Goal: Task Accomplishment & Management: Manage account settings

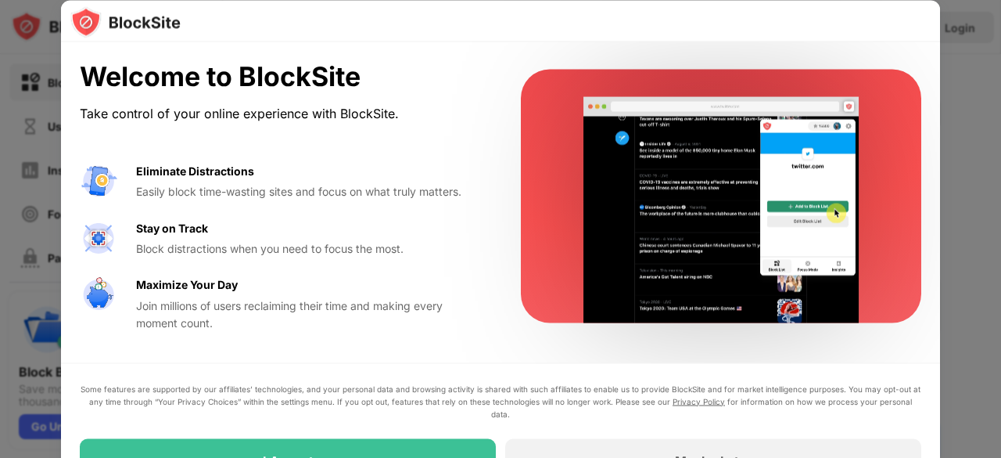
click at [657, 302] on video at bounding box center [722, 210] width 320 height 226
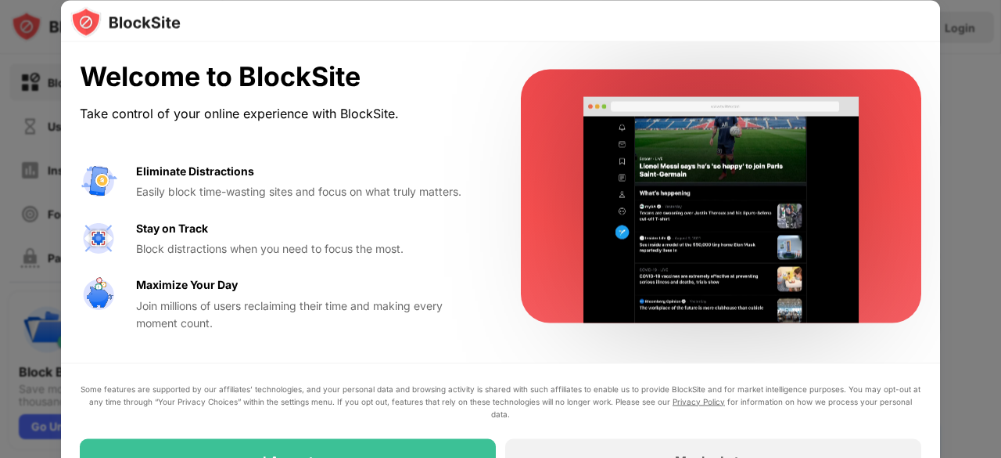
click at [516, 353] on div "Welcome to BlockSite Take control of your online experience with BlockSite. Eli…" at bounding box center [500, 271] width 879 height 458
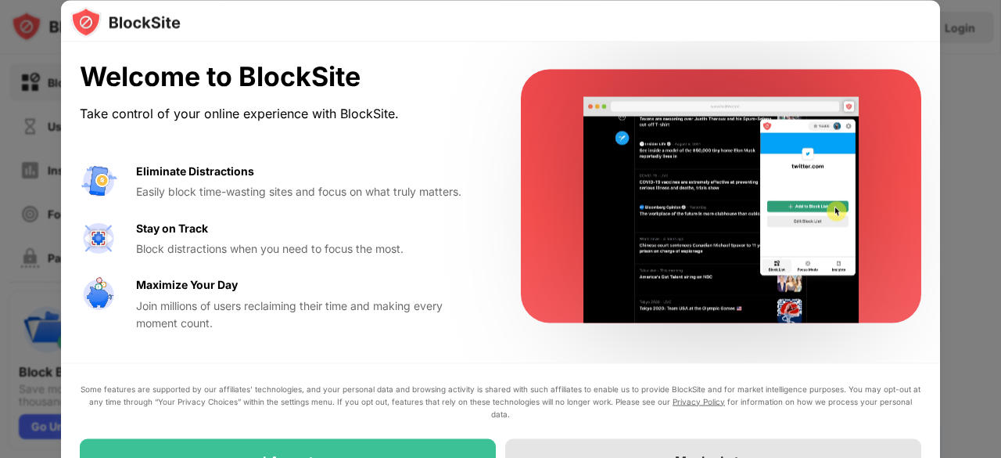
click at [608, 440] on div "Maybe Later" at bounding box center [713, 460] width 416 height 44
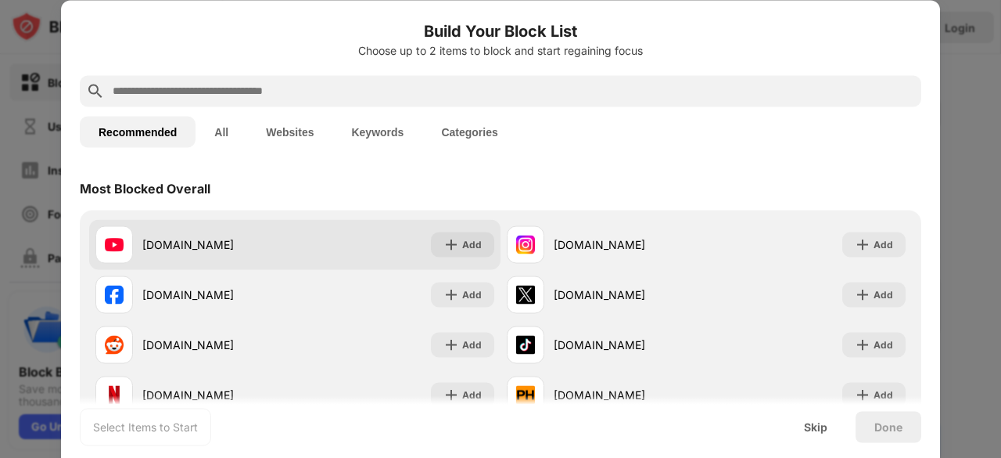
click at [282, 251] on div "youtube.com" at bounding box center [218, 244] width 153 height 16
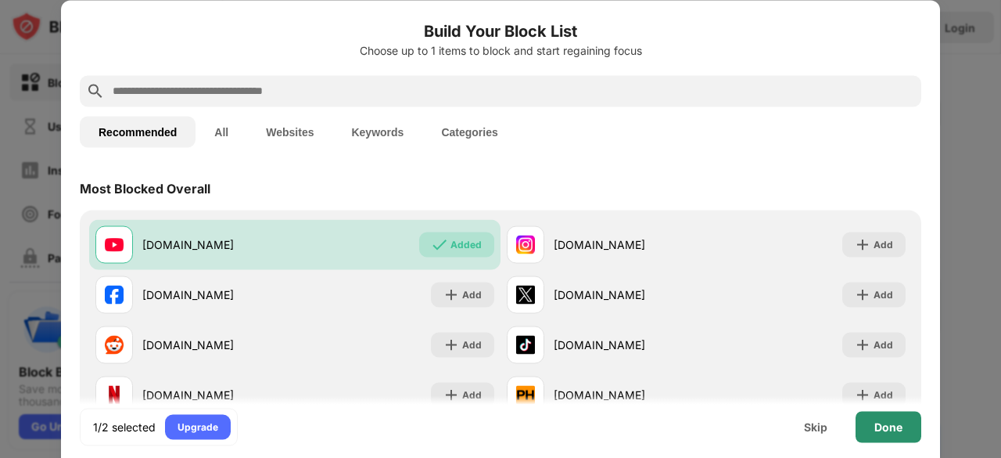
click at [896, 434] on div "Done" at bounding box center [889, 426] width 66 height 31
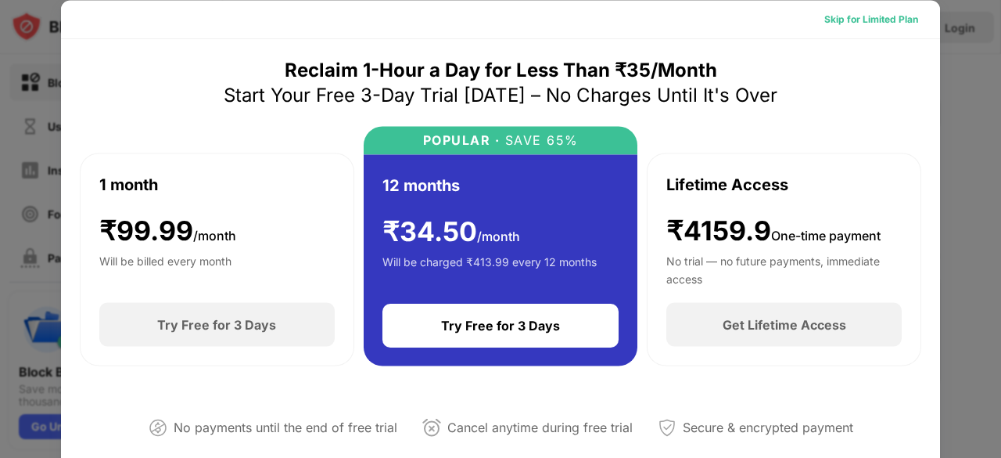
click at [849, 17] on div "Skip for Limited Plan" at bounding box center [871, 19] width 94 height 16
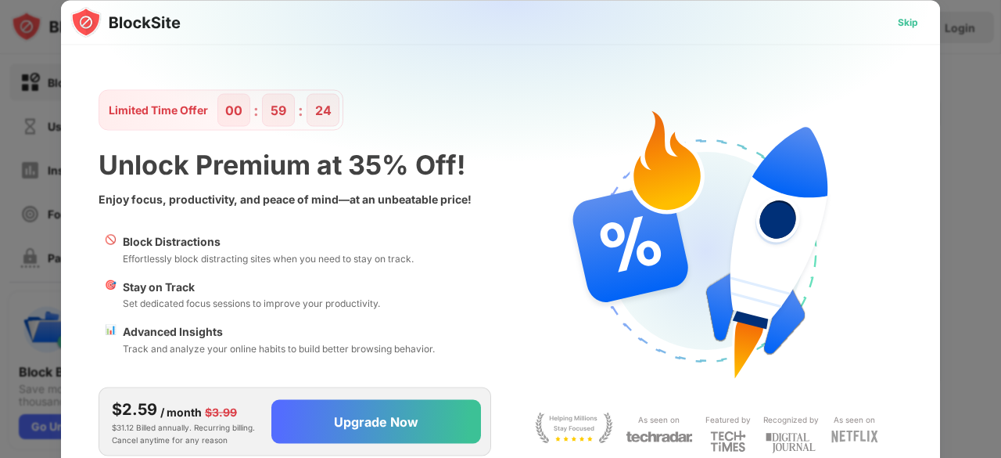
click at [919, 27] on div "Skip" at bounding box center [907, 21] width 45 height 25
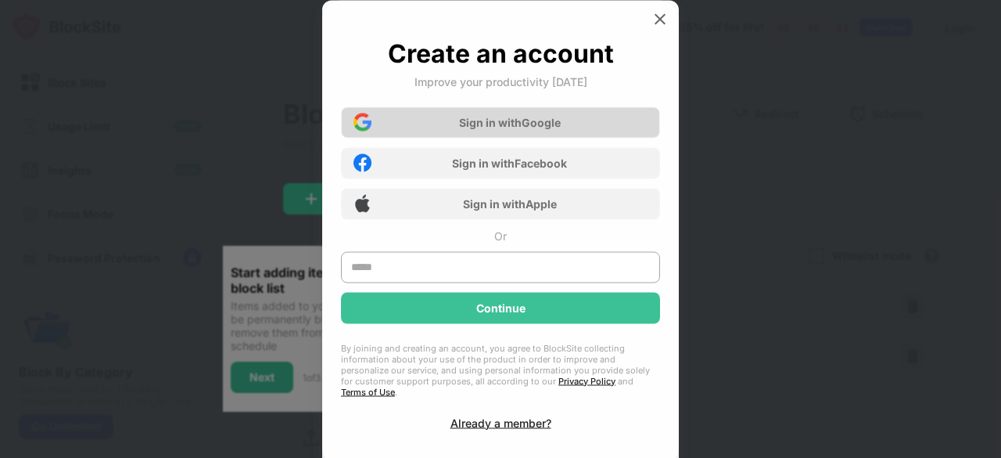
click at [560, 124] on div "Sign in with Google" at bounding box center [510, 122] width 102 height 13
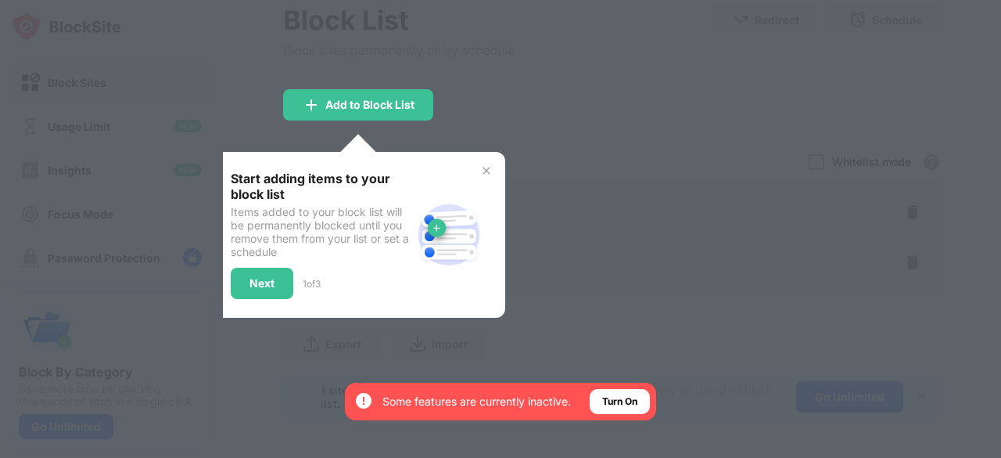
scroll to position [95, 0]
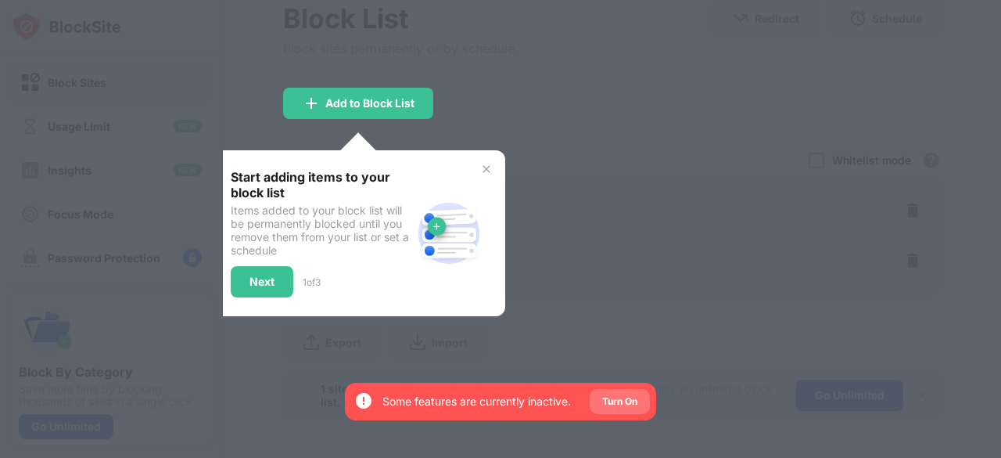
click at [608, 394] on div "Turn On" at bounding box center [619, 401] width 35 height 16
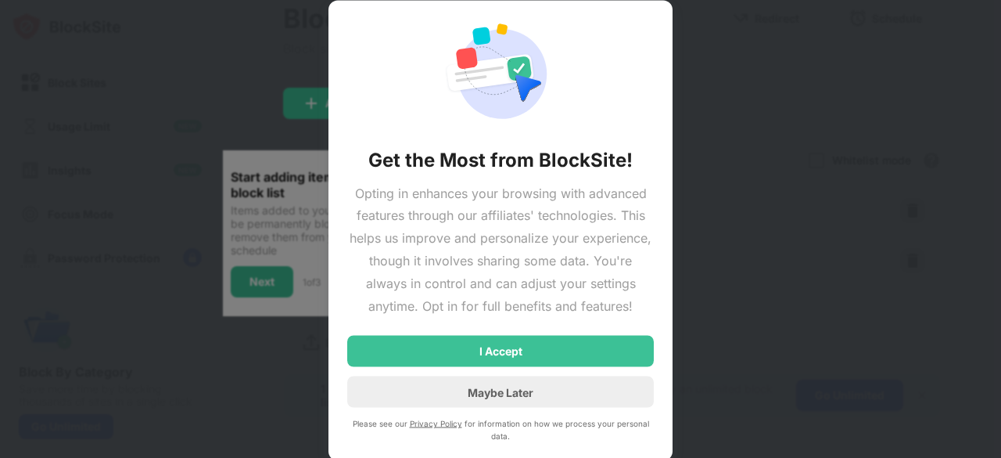
click at [483, 336] on div "I Accept" at bounding box center [500, 351] width 307 height 31
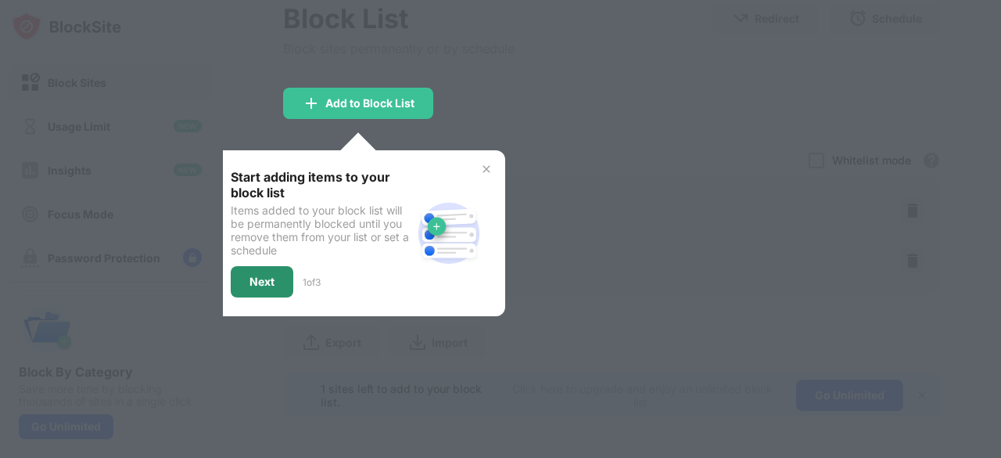
click at [238, 279] on div "Next" at bounding box center [262, 281] width 63 height 31
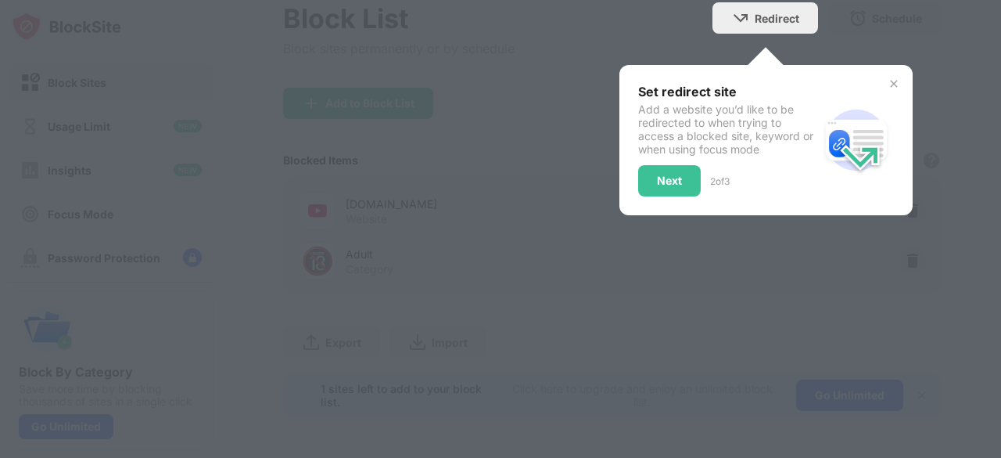
click at [682, 179] on div "Next" at bounding box center [669, 180] width 63 height 31
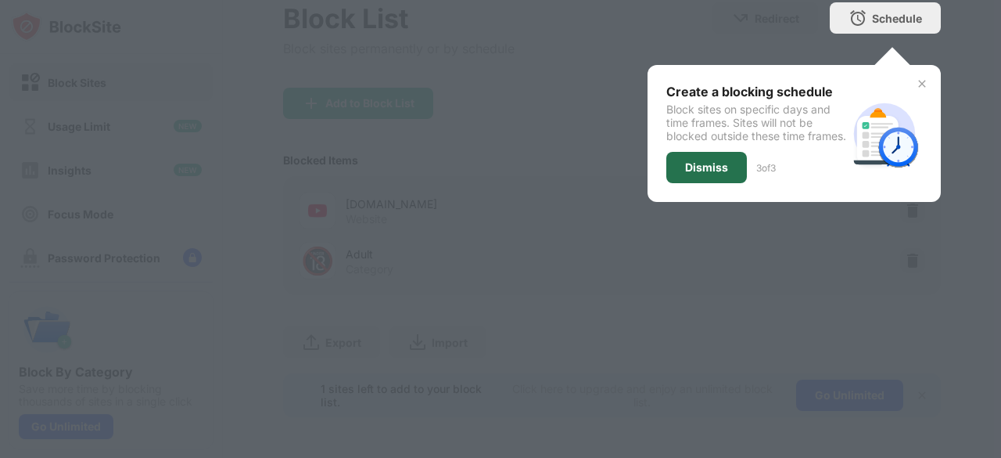
click at [701, 172] on div "Dismiss" at bounding box center [706, 167] width 43 height 13
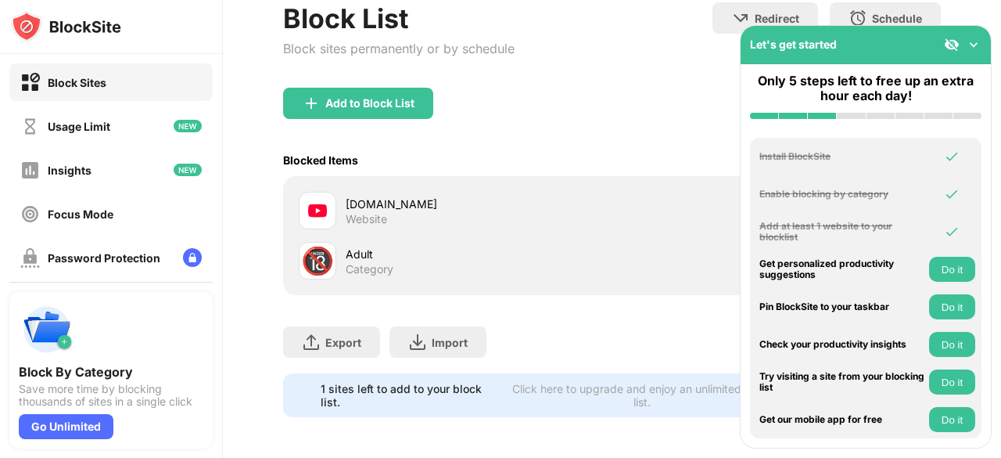
scroll to position [44, 0]
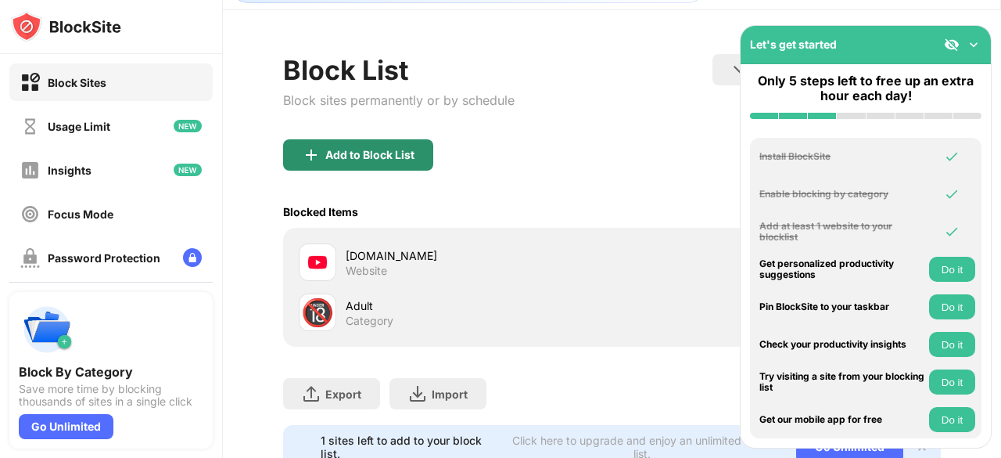
click at [364, 158] on div "Add to Block List" at bounding box center [369, 155] width 89 height 13
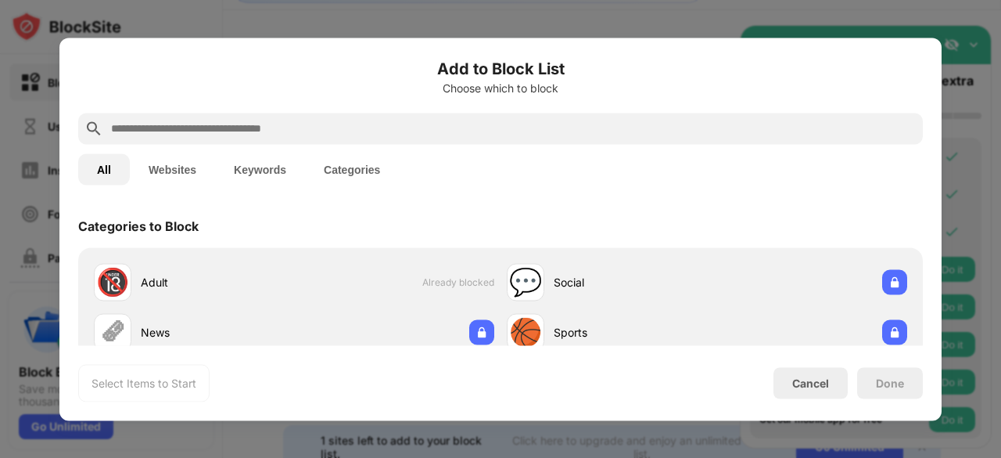
click at [166, 167] on button "Websites" at bounding box center [172, 168] width 85 height 31
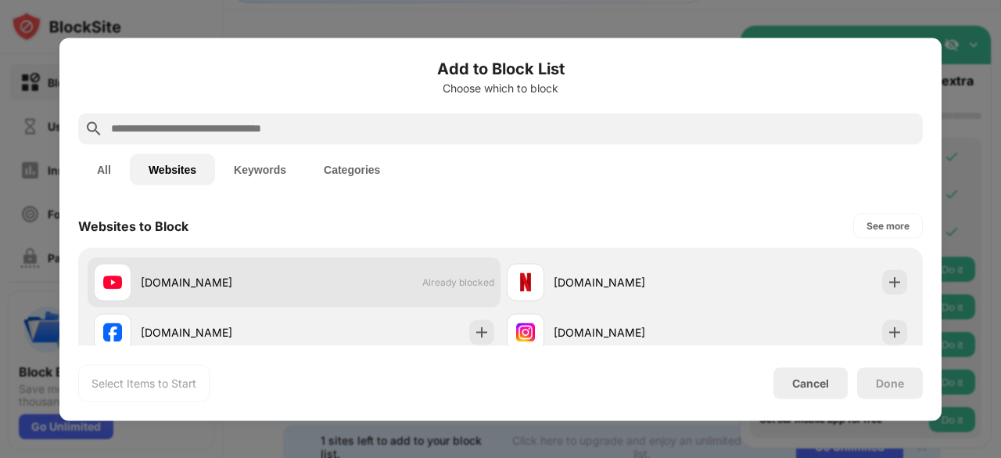
click at [316, 300] on div "youtube.com Already blocked" at bounding box center [294, 282] width 413 height 50
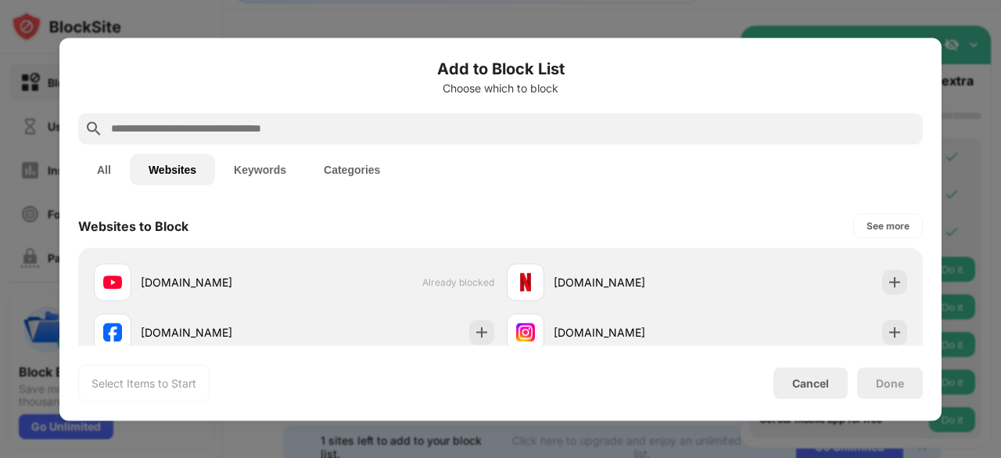
click at [735, 91] on div "Choose which to block" at bounding box center [500, 87] width 845 height 13
click at [873, 378] on div "Done" at bounding box center [890, 382] width 66 height 31
click at [824, 397] on div "Cancel" at bounding box center [811, 382] width 74 height 31
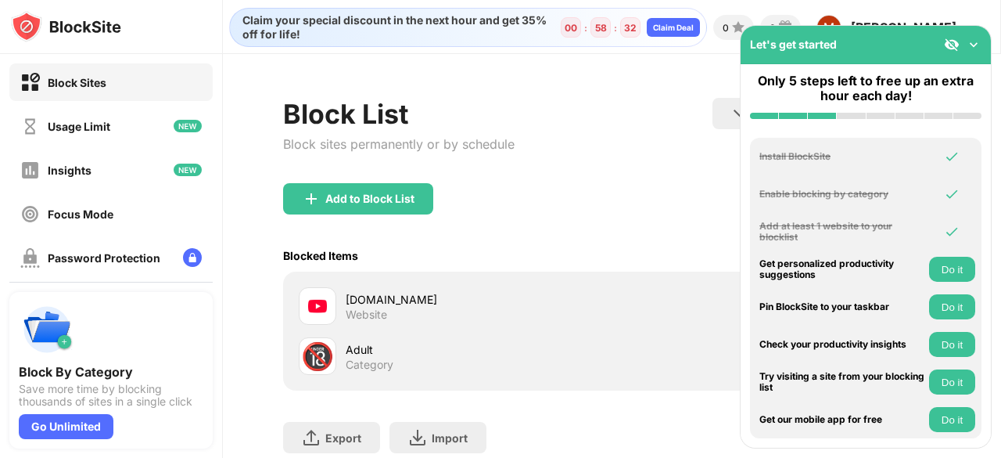
scroll to position [0, 11]
click at [976, 44] on img at bounding box center [974, 45] width 16 height 16
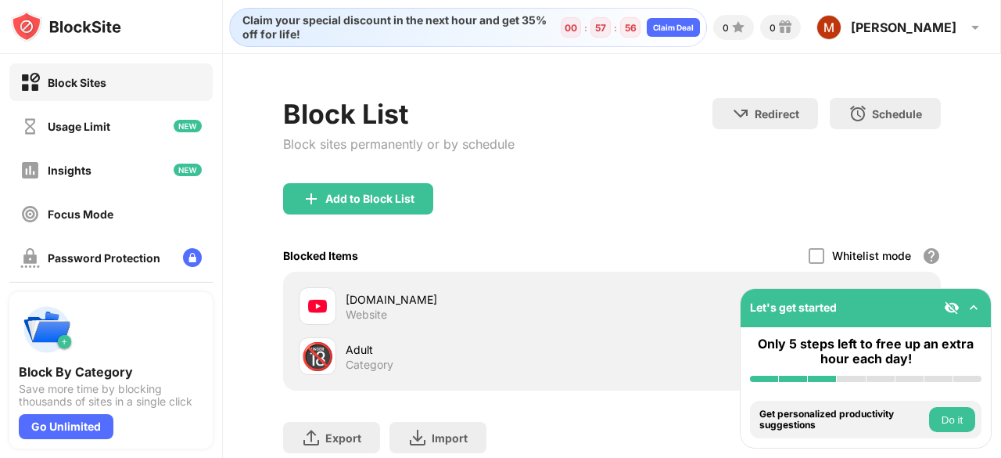
click at [933, 203] on div "Block List Block sites permanently or by schedule Redirect Choose a site to be …" at bounding box center [612, 305] width 778 height 502
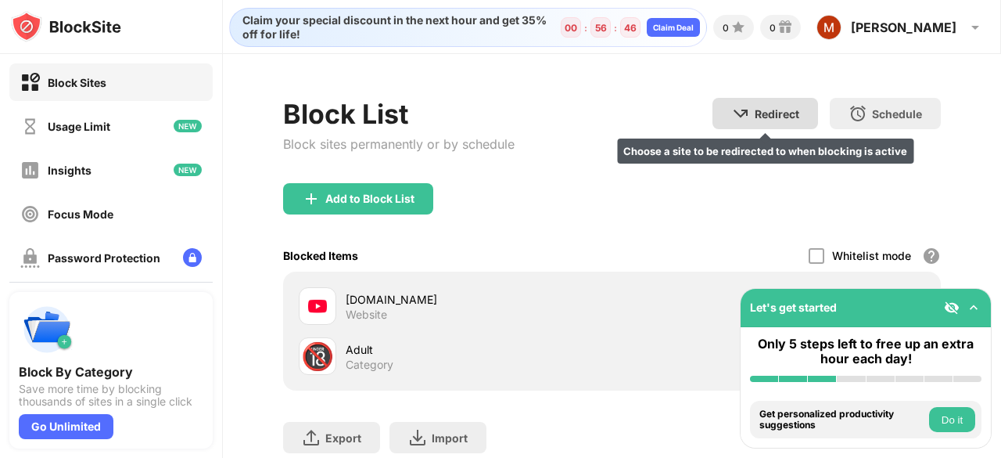
click at [754, 120] on div "Redirect Choose a site to be redirected to when blocking is active" at bounding box center [766, 113] width 106 height 31
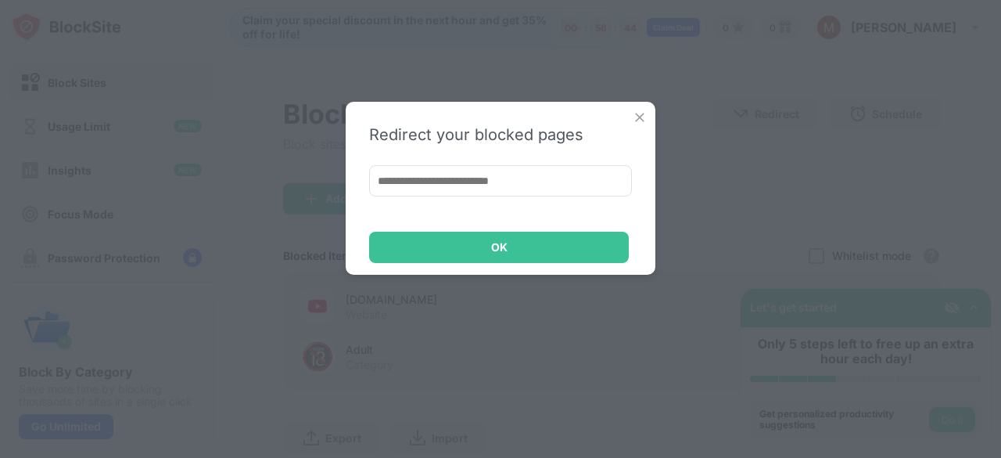
click at [494, 181] on input at bounding box center [500, 180] width 263 height 31
type input "*******"
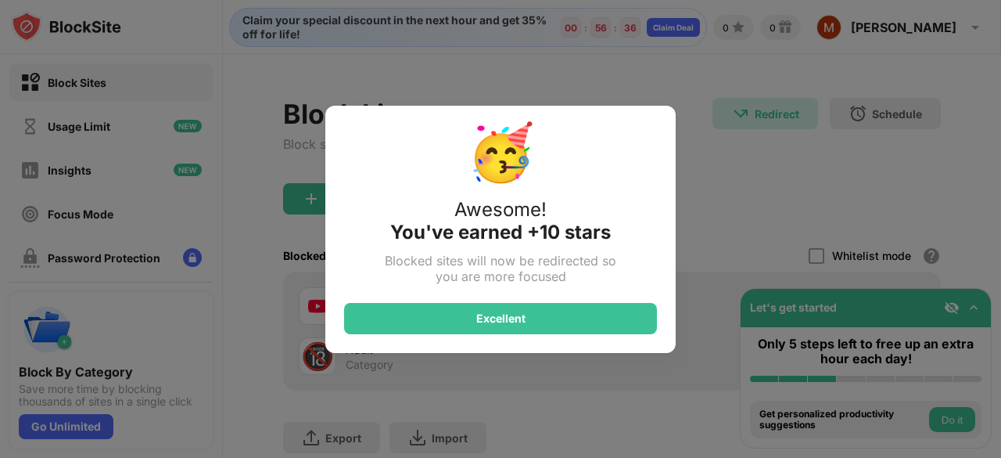
click at [847, 121] on div "🥳 Awesome! You've earned +10 stars Blocked sites will now be redirected so you …" at bounding box center [500, 229] width 1001 height 458
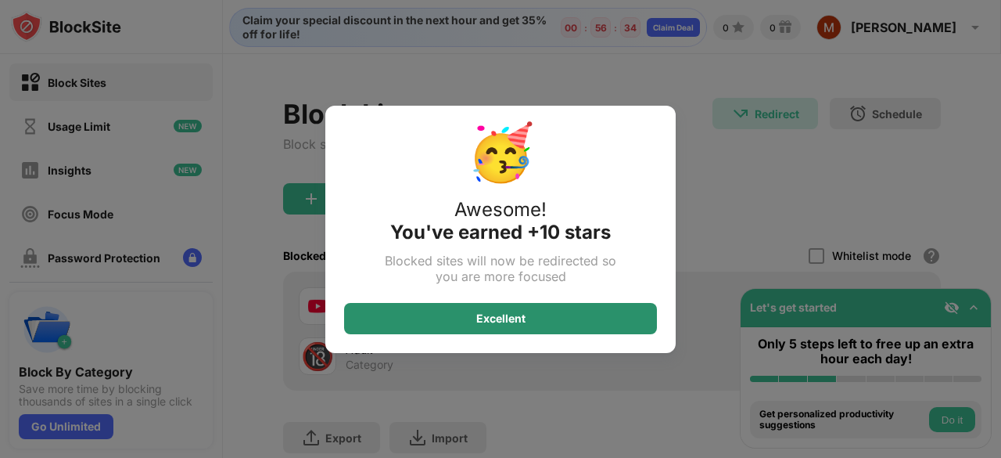
click at [487, 320] on div "Excellent" at bounding box center [500, 318] width 49 height 13
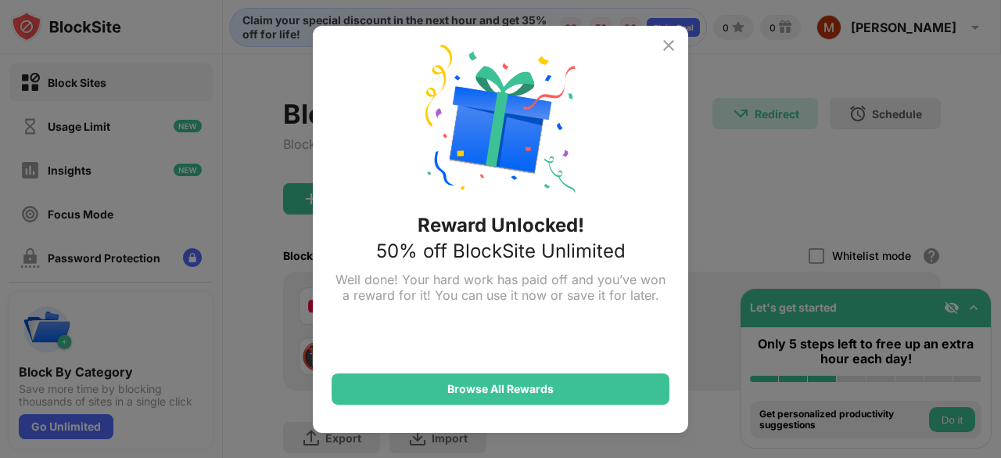
click at [667, 45] on img at bounding box center [668, 45] width 19 height 19
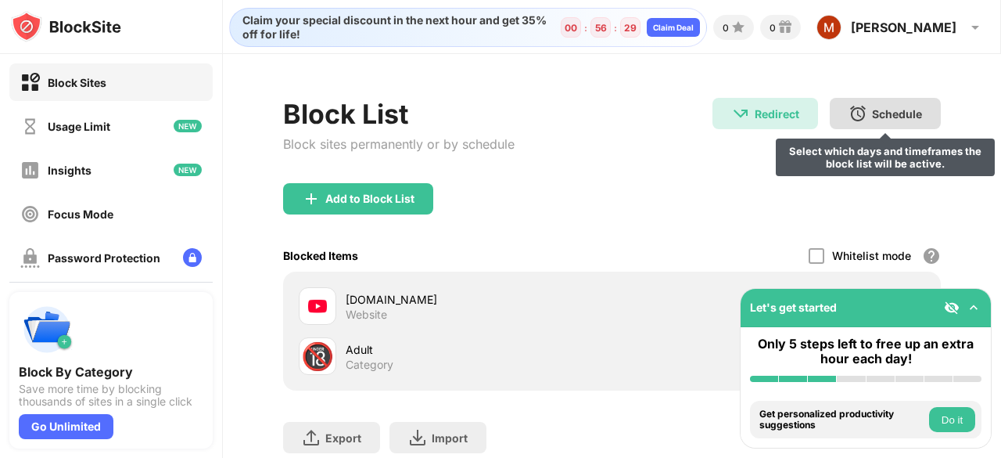
click at [832, 126] on div "Schedule Select which days and timeframes the block list will be active." at bounding box center [885, 113] width 111 height 31
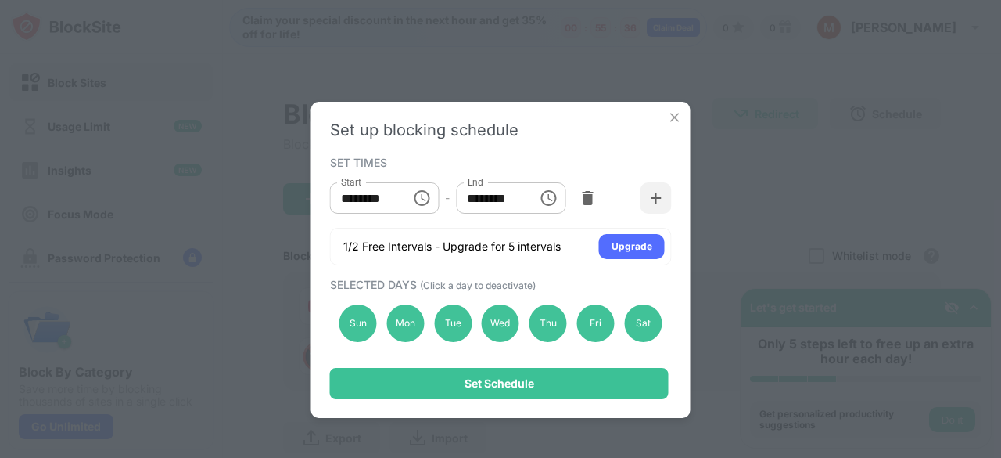
drag, startPoint x: 454, startPoint y: 283, endPoint x: 573, endPoint y: 284, distance: 119.7
click at [573, 284] on div "SELECTED DAYS (Click a day to deactivate)" at bounding box center [499, 284] width 338 height 13
click at [371, 197] on input "********" at bounding box center [365, 197] width 70 height 31
click at [397, 196] on input "********" at bounding box center [365, 197] width 70 height 31
type input "********"
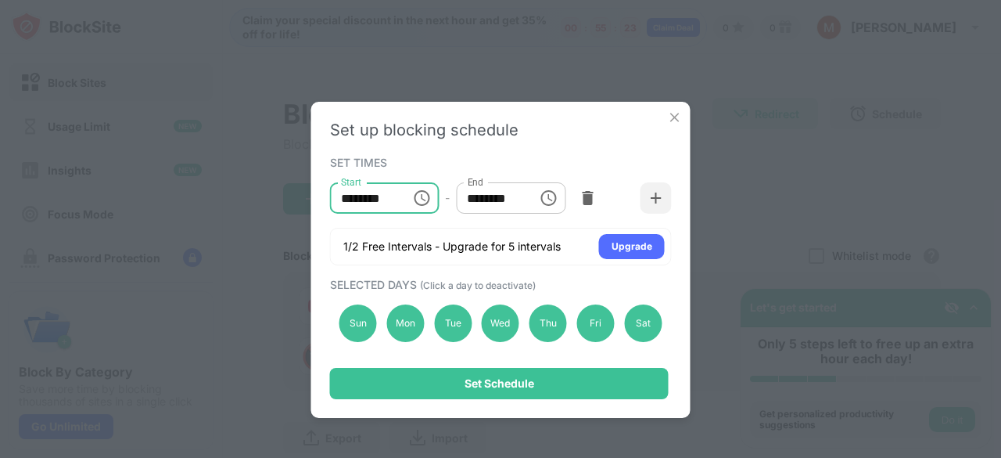
click at [477, 201] on input "********" at bounding box center [491, 197] width 70 height 31
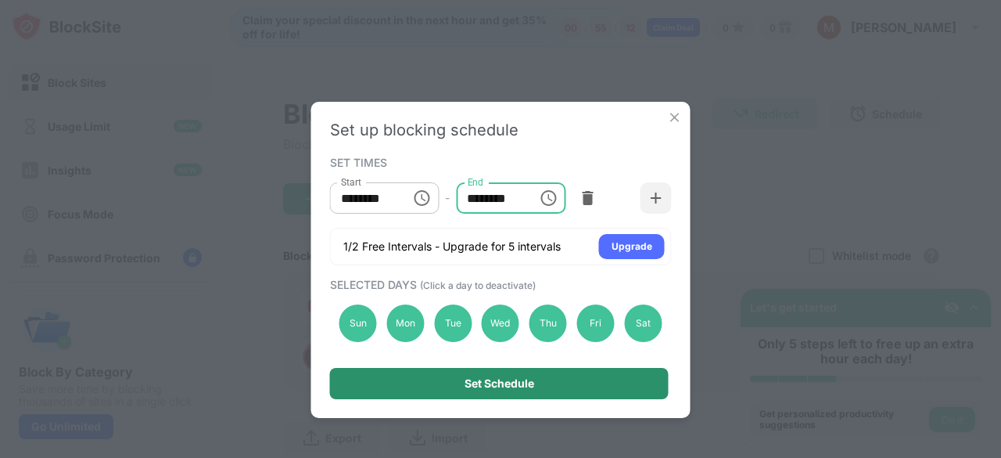
type input "********"
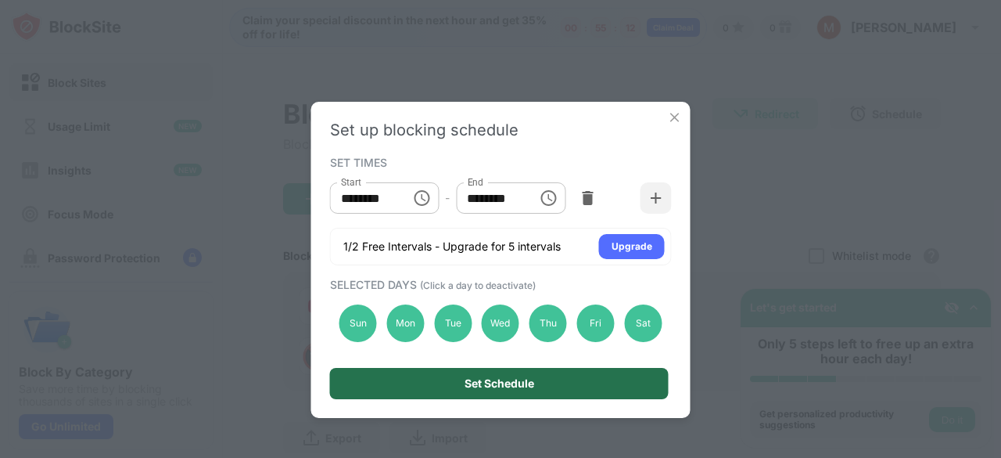
click at [479, 392] on div "Set Schedule" at bounding box center [499, 383] width 339 height 31
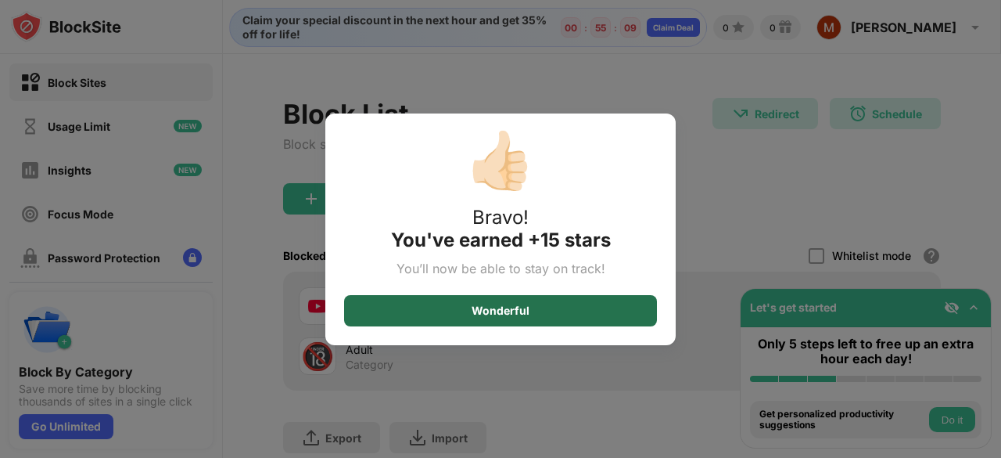
click at [543, 313] on div "Wonderful" at bounding box center [500, 310] width 313 height 31
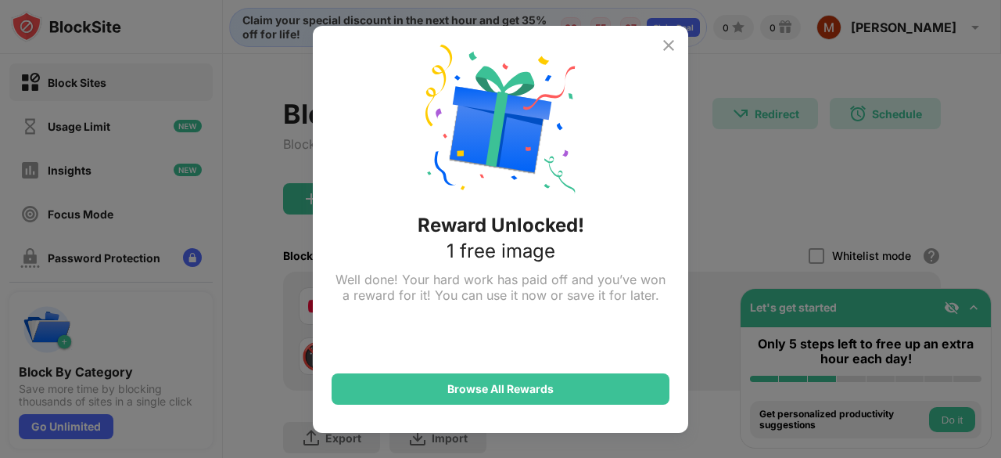
click at [669, 48] on img at bounding box center [668, 45] width 19 height 19
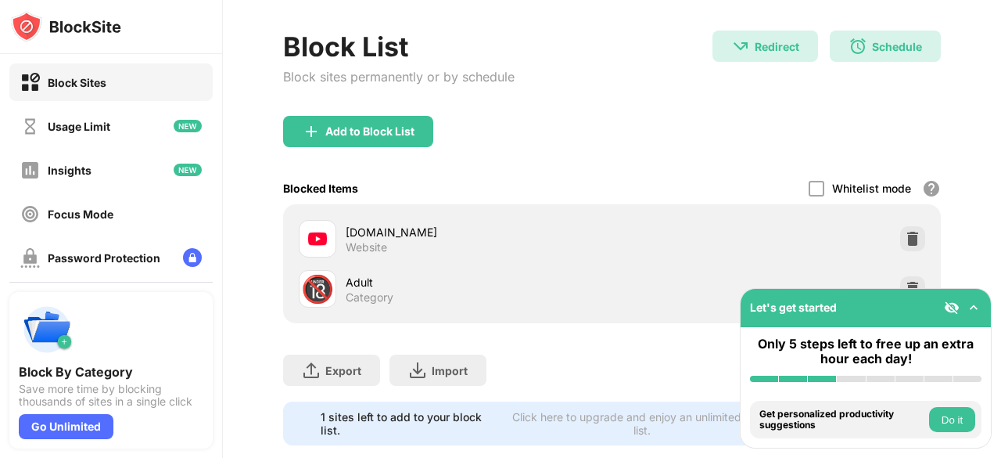
scroll to position [68, 0]
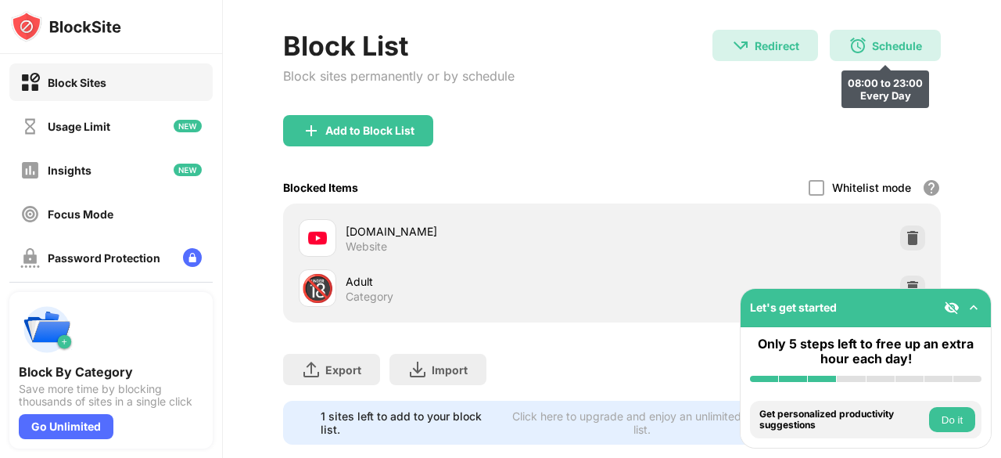
click at [833, 54] on div "Schedule 08:00 to 23:00 Every Day" at bounding box center [885, 45] width 111 height 31
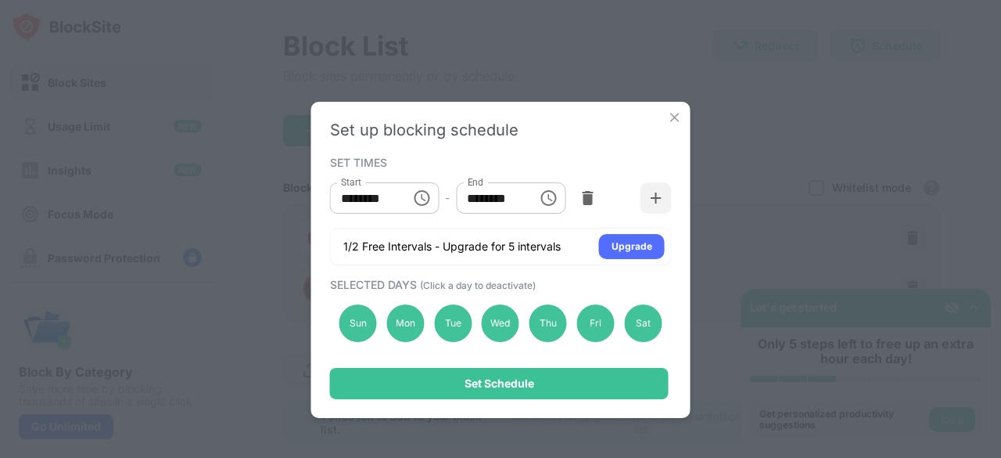
click at [671, 117] on img at bounding box center [675, 117] width 16 height 16
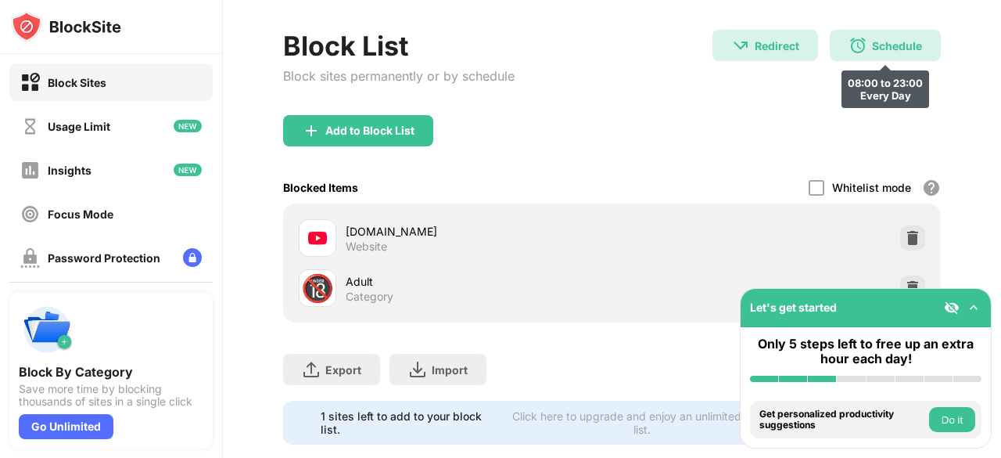
click at [876, 39] on div "Schedule" at bounding box center [897, 45] width 50 height 13
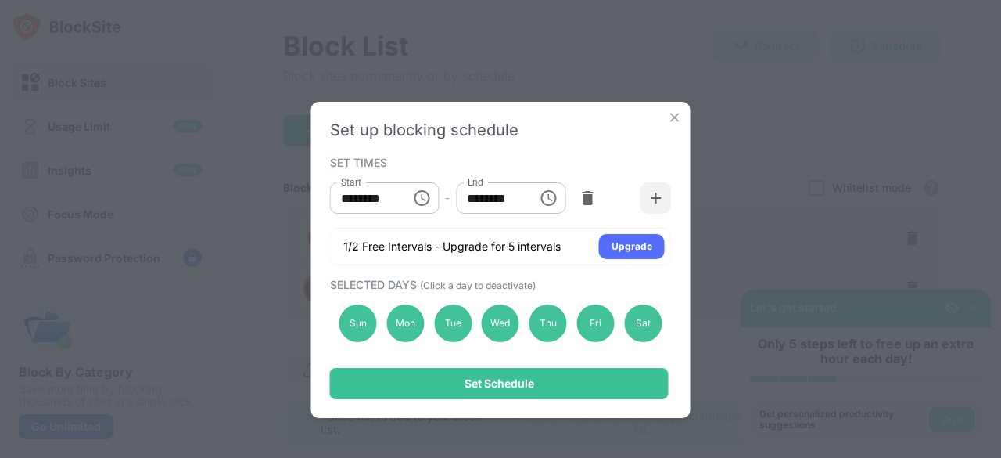
click at [680, 112] on img at bounding box center [675, 117] width 16 height 16
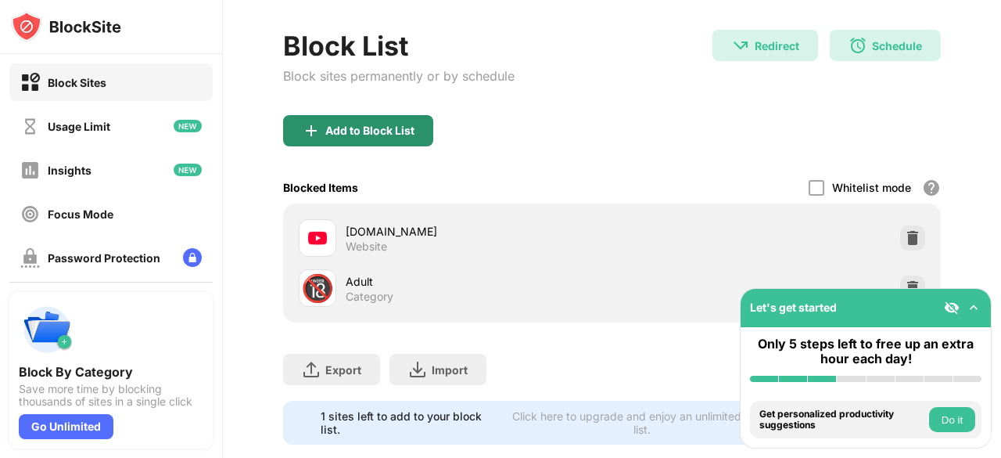
click at [357, 140] on div "Add to Block List" at bounding box center [358, 130] width 150 height 31
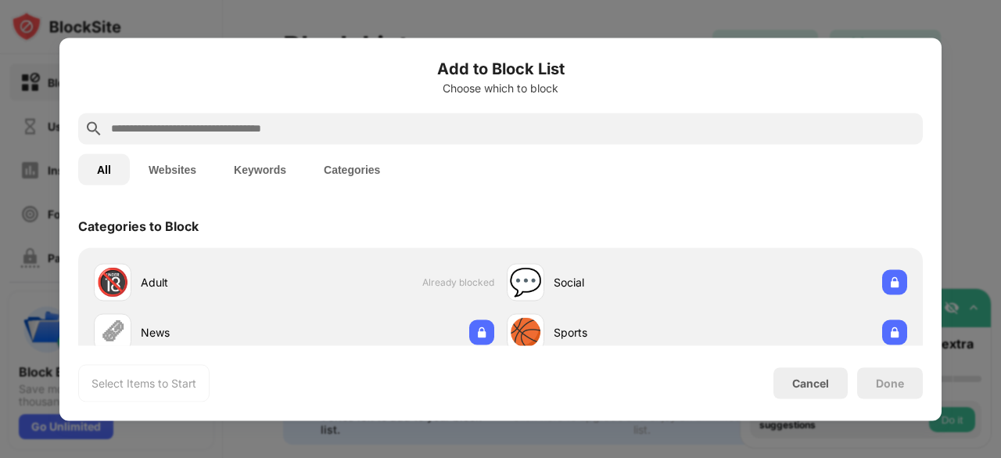
click at [304, 129] on input "text" at bounding box center [512, 128] width 807 height 19
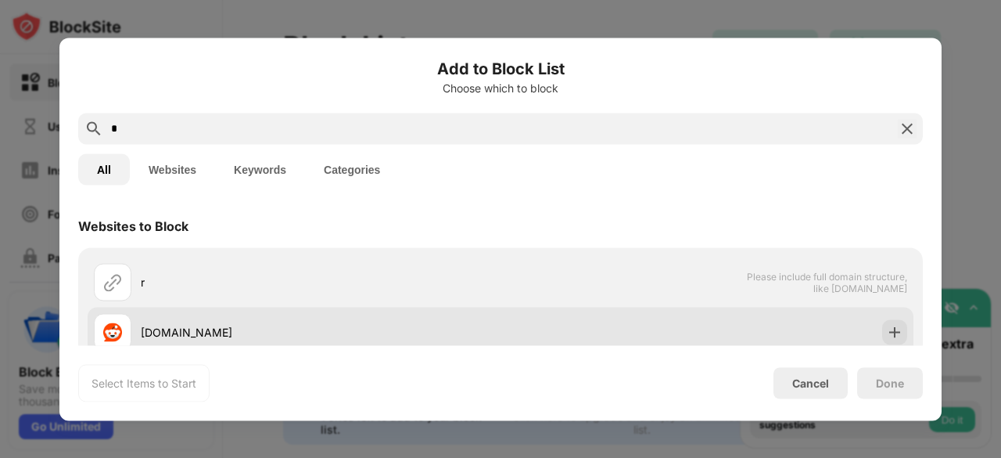
type input "*"
click at [196, 316] on div "reddit.com" at bounding box center [297, 332] width 407 height 38
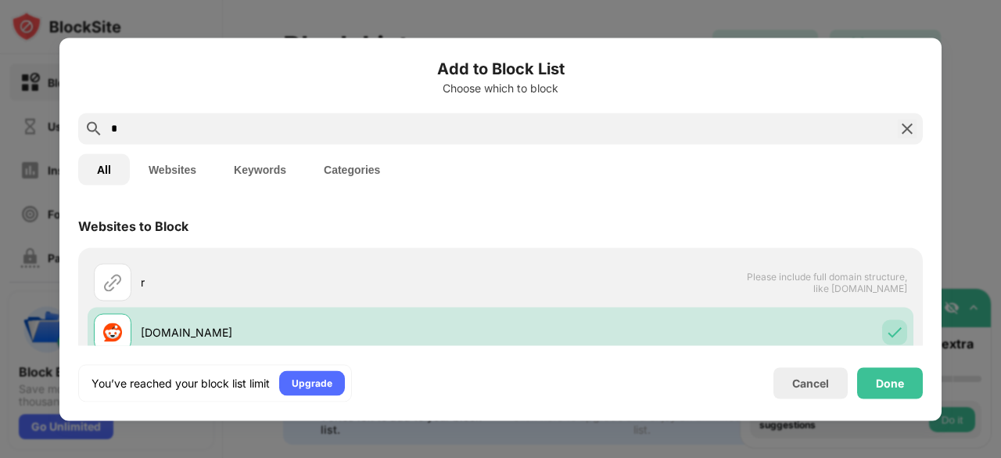
scroll to position [34, 0]
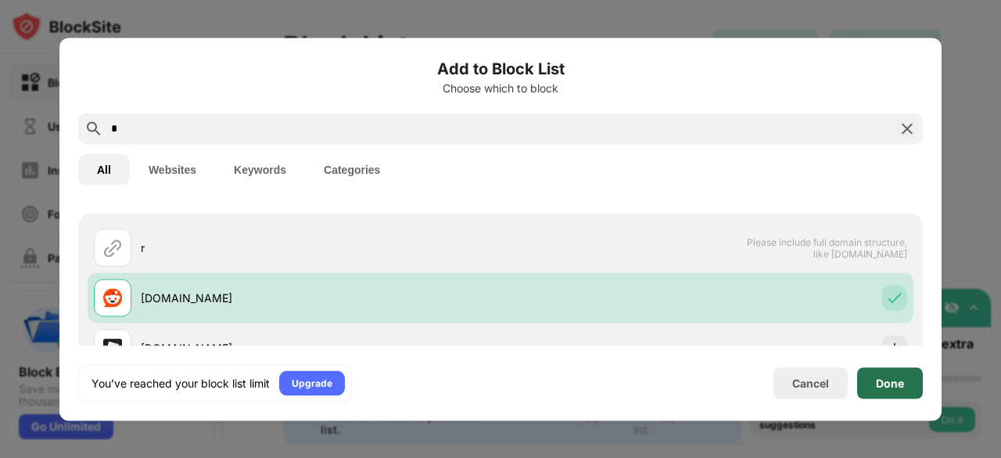
click at [895, 374] on div "Done" at bounding box center [890, 382] width 66 height 31
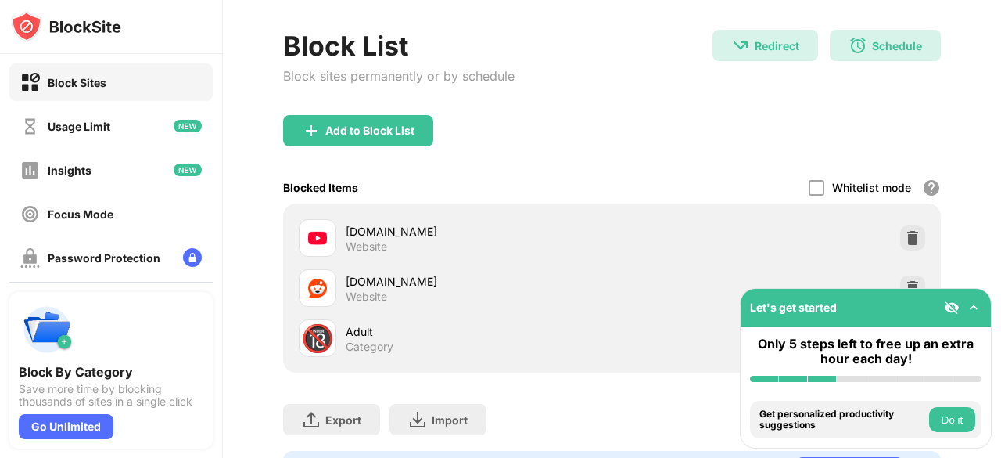
scroll to position [0, 0]
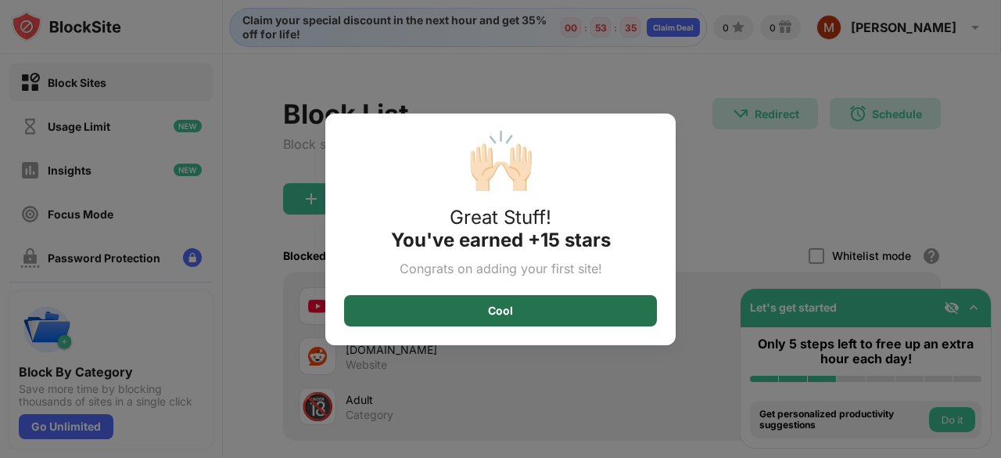
click at [543, 304] on div "Cool" at bounding box center [500, 310] width 313 height 31
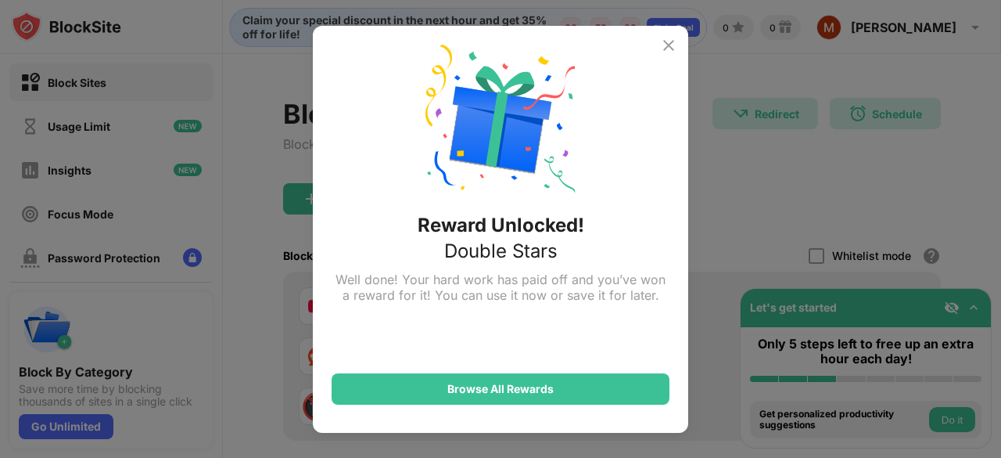
click at [669, 45] on img at bounding box center [668, 45] width 19 height 19
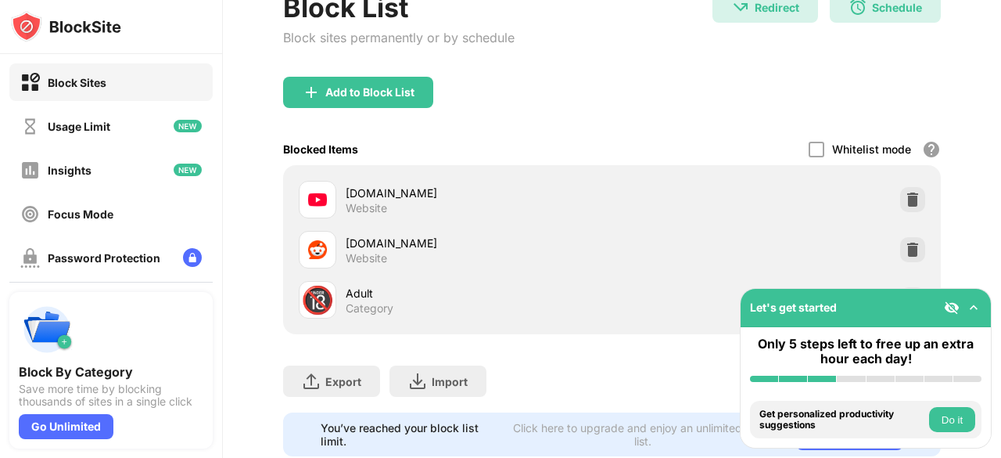
scroll to position [106, 6]
click at [549, 113] on div "Add to Block List" at bounding box center [612, 105] width 658 height 56
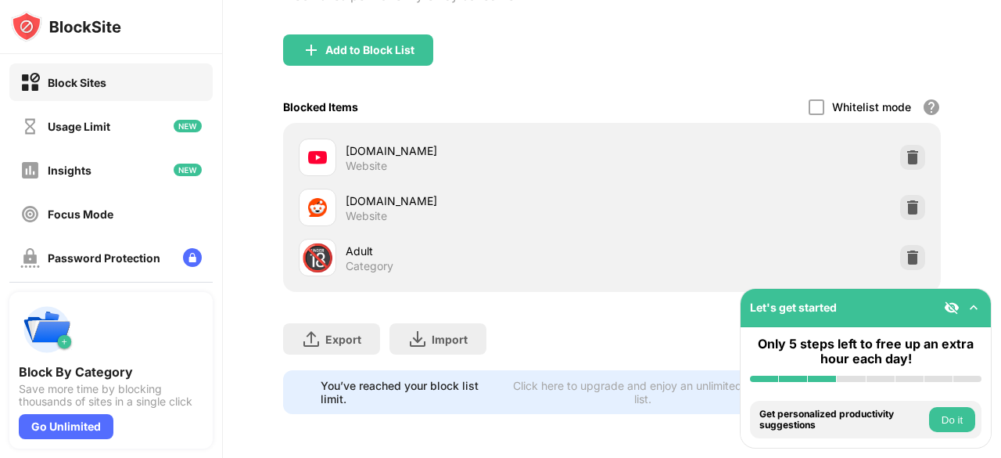
scroll to position [0, 0]
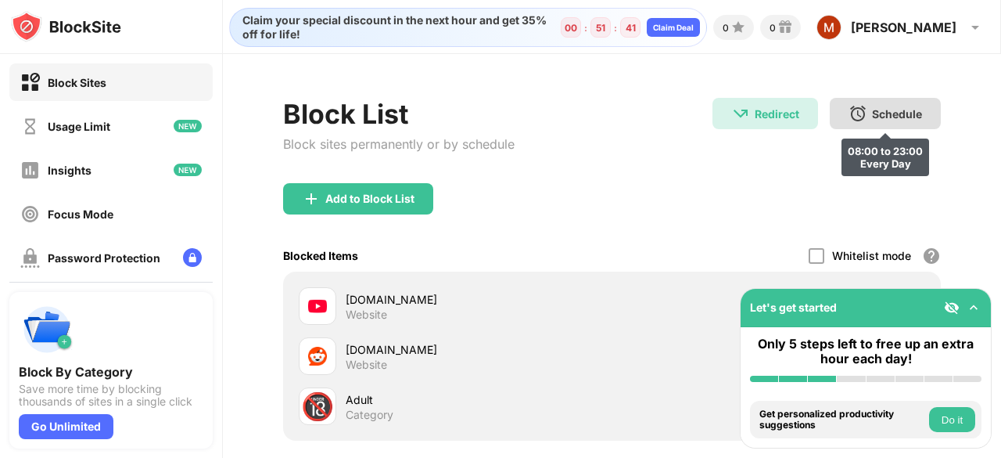
click at [872, 109] on div "Schedule" at bounding box center [897, 113] width 50 height 13
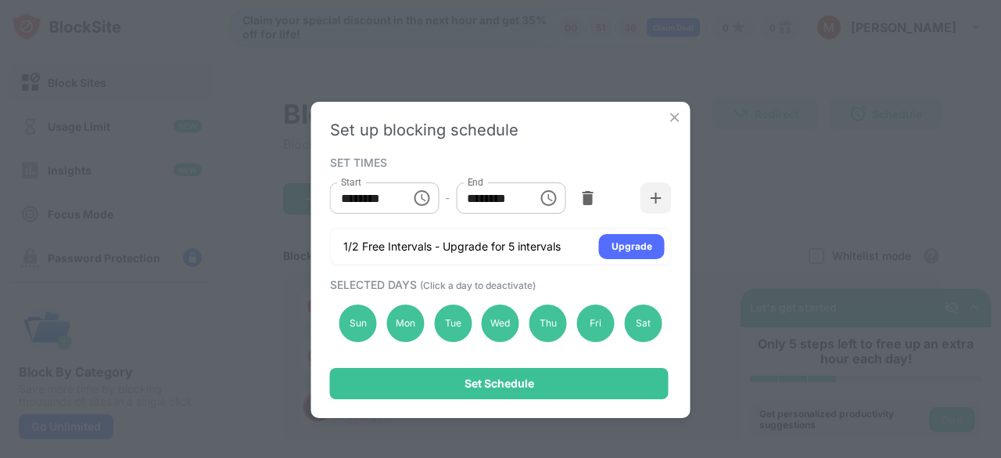
click at [481, 197] on input "********" at bounding box center [491, 197] width 70 height 31
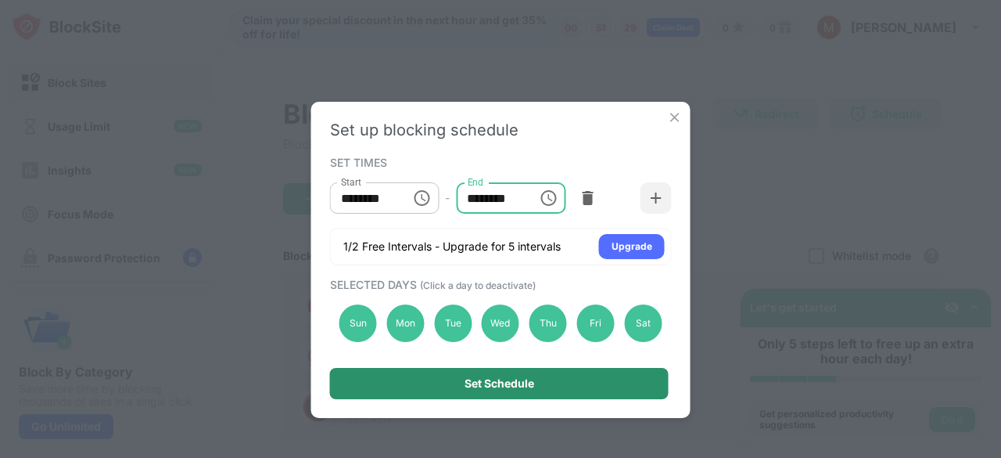
type input "********"
click at [486, 399] on div "Set up blocking schedule SET TIMES Start ******** Start - End ******** End 1/2 …" at bounding box center [500, 260] width 379 height 316
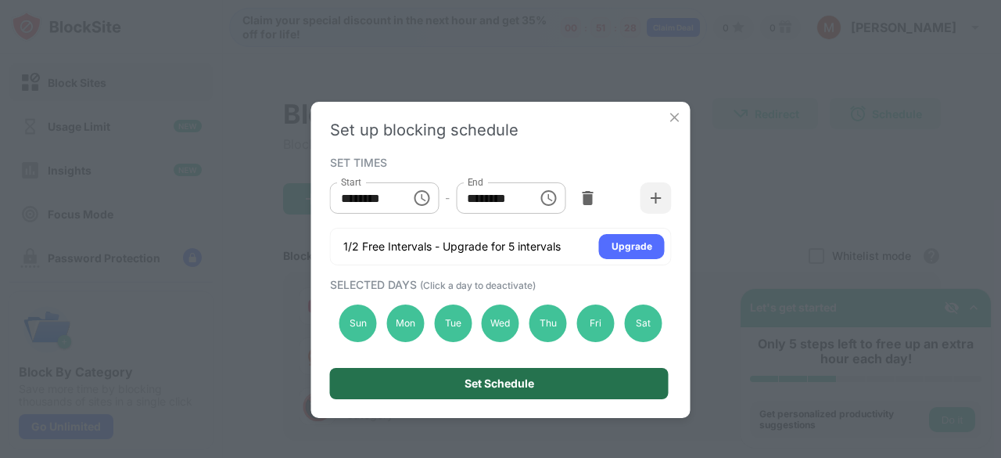
click at [504, 384] on div "Set Schedule" at bounding box center [500, 383] width 70 height 13
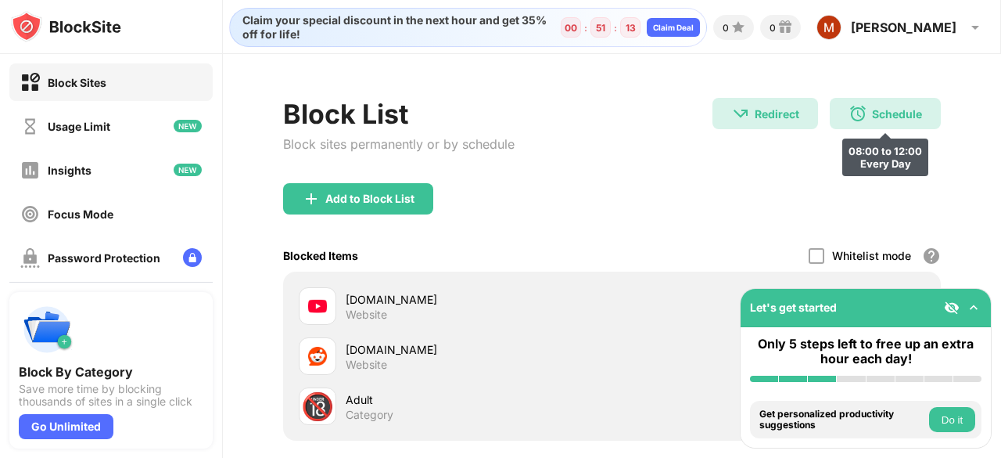
click at [872, 119] on div "Schedule" at bounding box center [897, 113] width 50 height 13
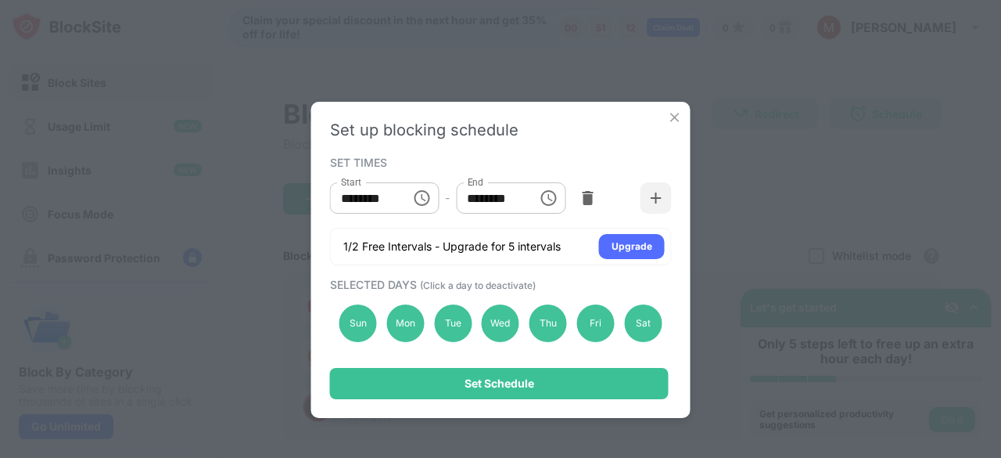
click at [478, 200] on input "********" at bounding box center [491, 197] width 70 height 31
click at [526, 202] on input "********" at bounding box center [491, 197] width 70 height 31
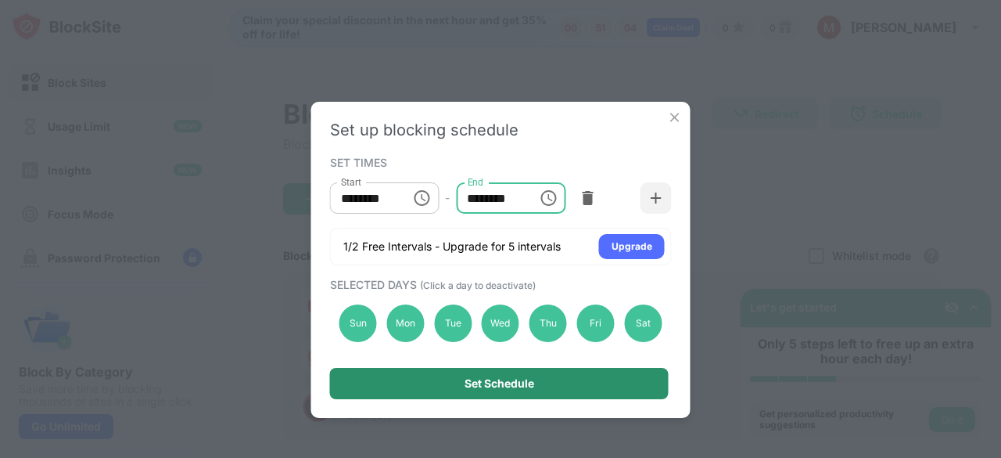
type input "********"
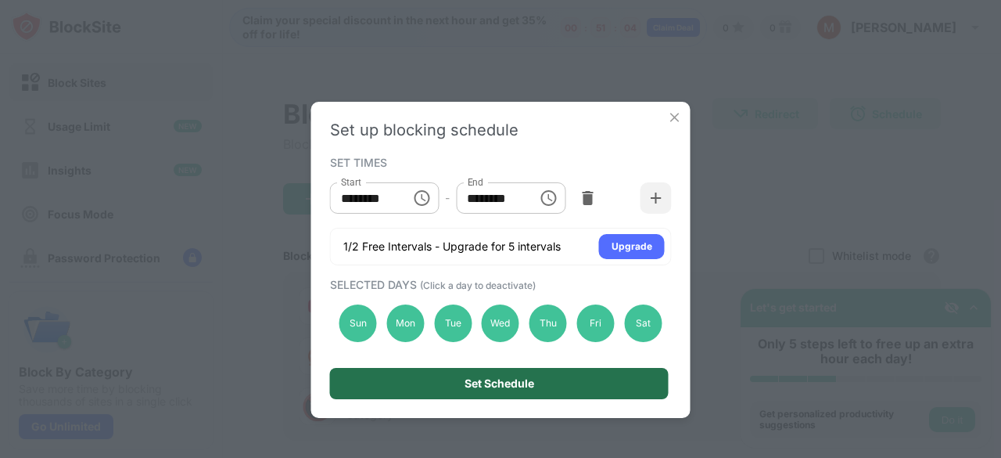
click at [477, 390] on div "Set Schedule" at bounding box center [499, 383] width 339 height 31
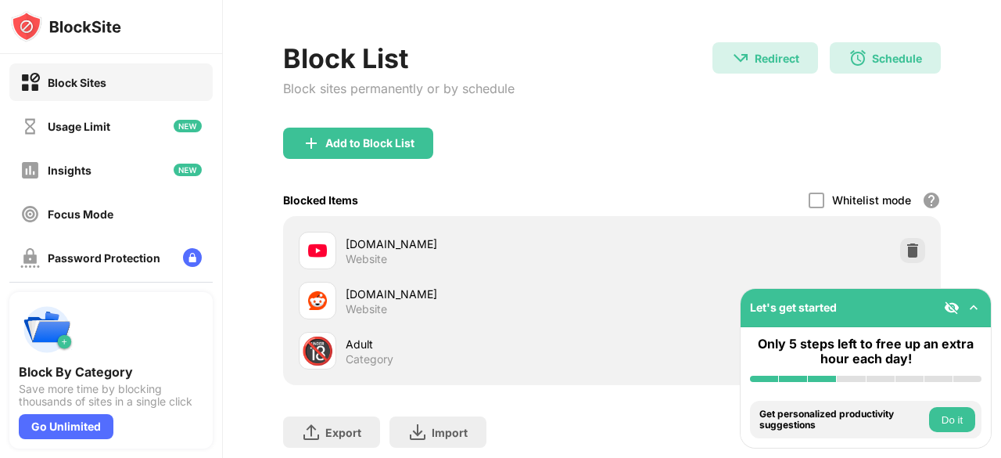
scroll to position [160, 0]
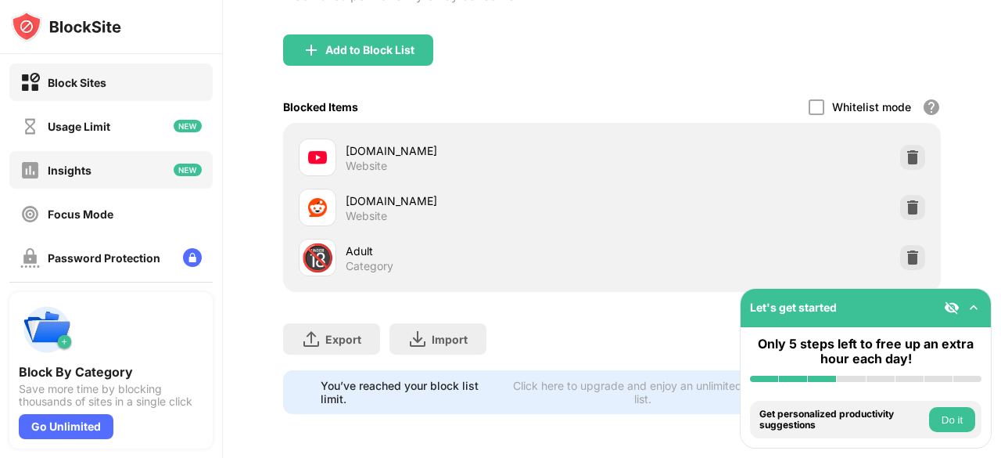
click at [135, 168] on div "Insights" at bounding box center [110, 170] width 203 height 38
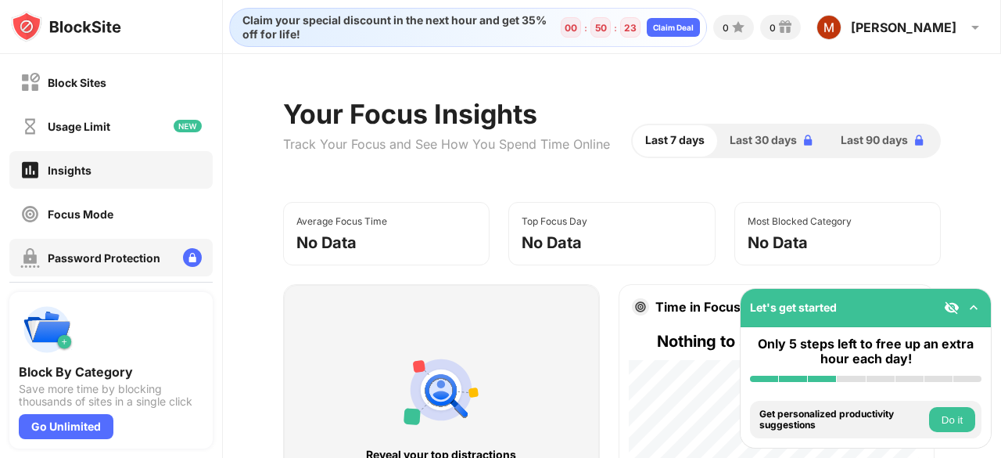
click at [84, 253] on div "Password Protection" at bounding box center [104, 257] width 113 height 13
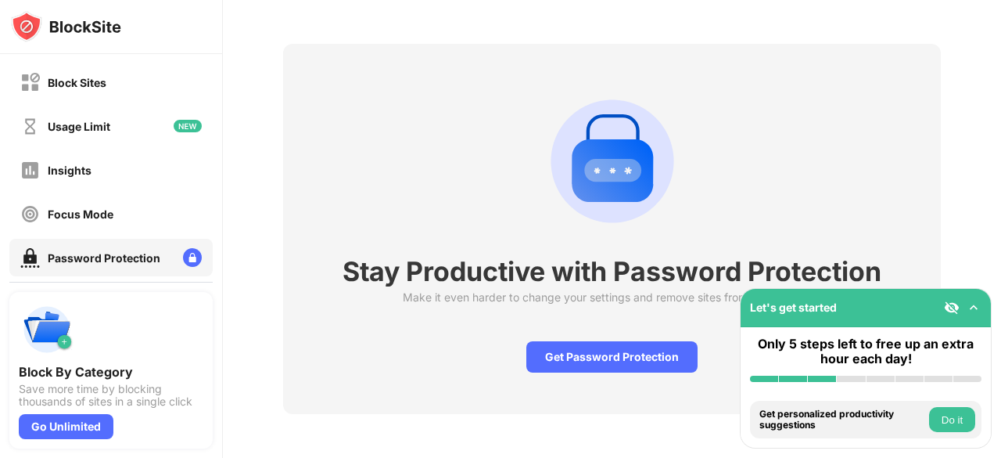
scroll to position [66, 0]
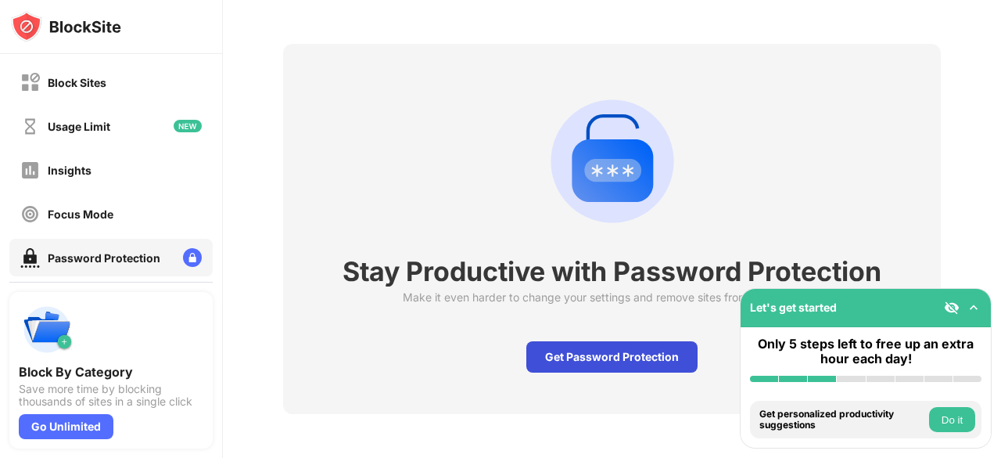
click at [560, 341] on div "Get Password Protection" at bounding box center [611, 356] width 171 height 31
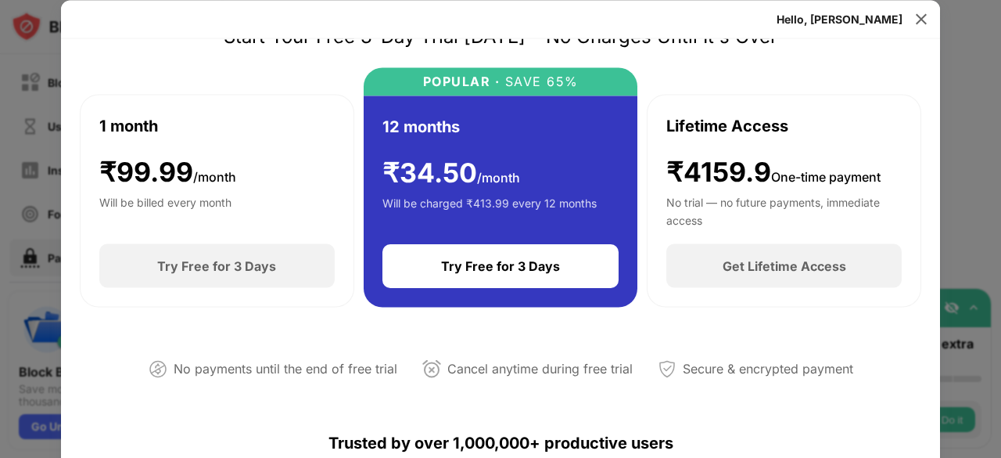
scroll to position [59, 0]
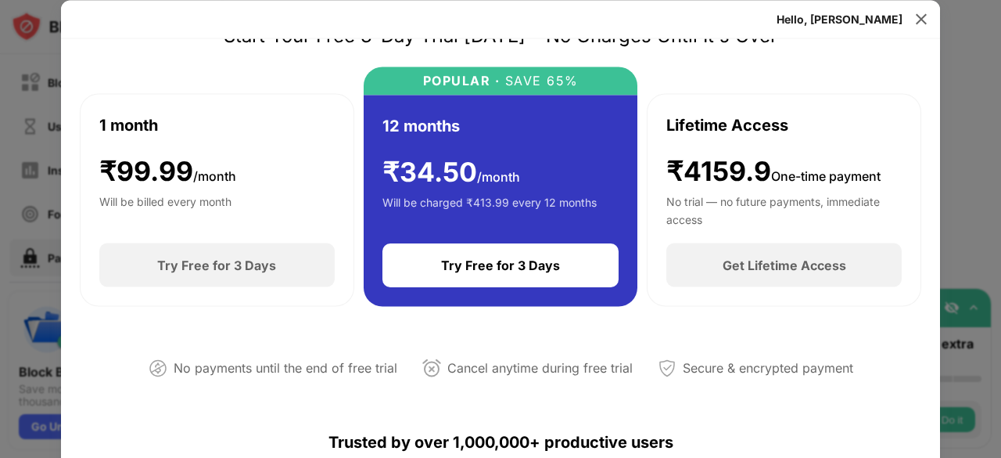
drag, startPoint x: 539, startPoint y: 298, endPoint x: 645, endPoint y: 98, distance: 226.7
click at [645, 98] on div "1 month ₹ 99.99 /month Will be billed every month Try Free for 3 Days POPULAR ·…" at bounding box center [501, 186] width 842 height 240
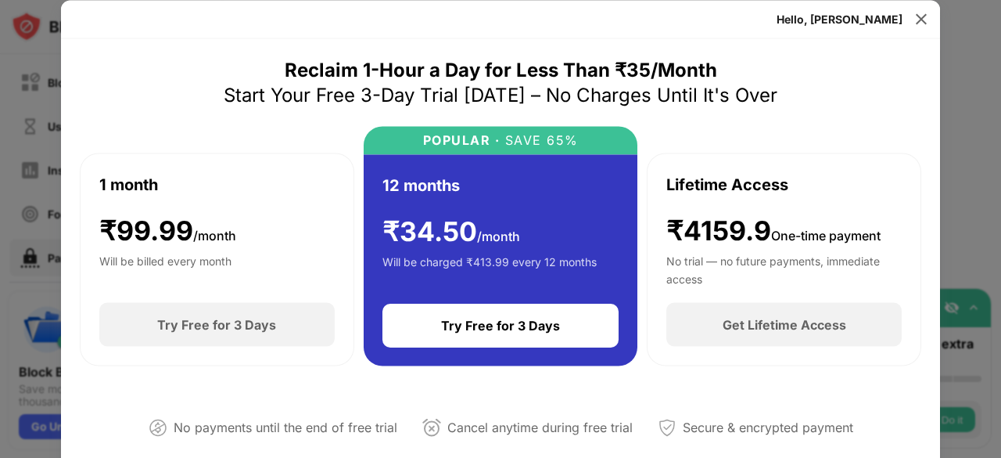
click at [693, 240] on div "₹4159.9 One-time payment" at bounding box center [773, 230] width 214 height 32
click at [732, 235] on div "₹4159.9 One-time payment" at bounding box center [773, 230] width 214 height 32
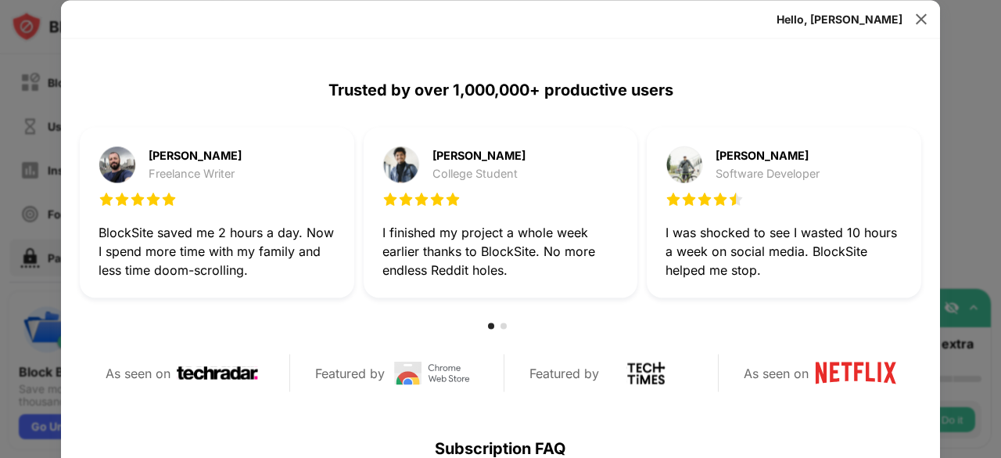
scroll to position [411, 0]
click at [928, 19] on img at bounding box center [922, 19] width 16 height 16
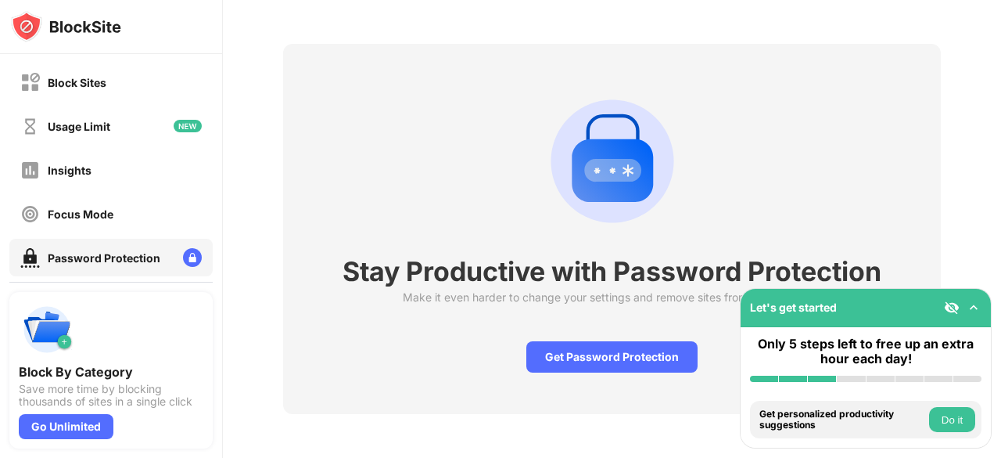
scroll to position [0, 0]
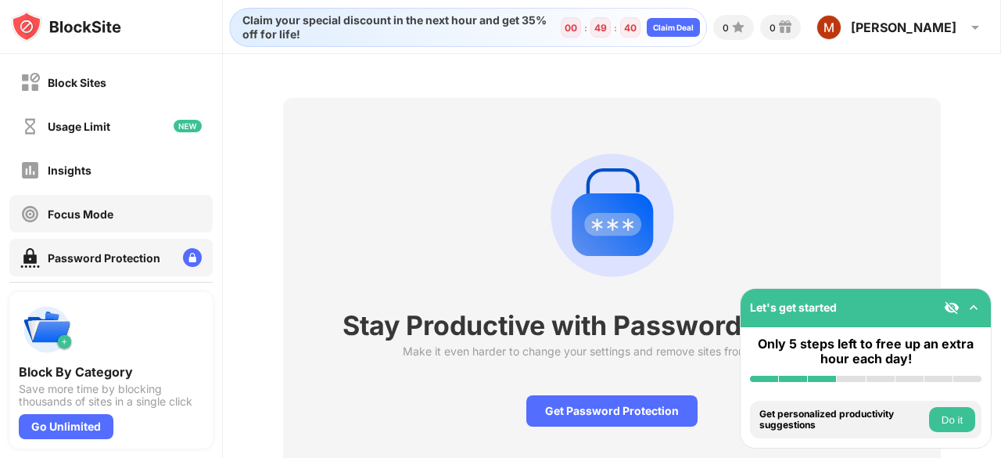
click at [147, 206] on div "Focus Mode" at bounding box center [110, 214] width 203 height 38
